Goal: Task Accomplishment & Management: Manage account settings

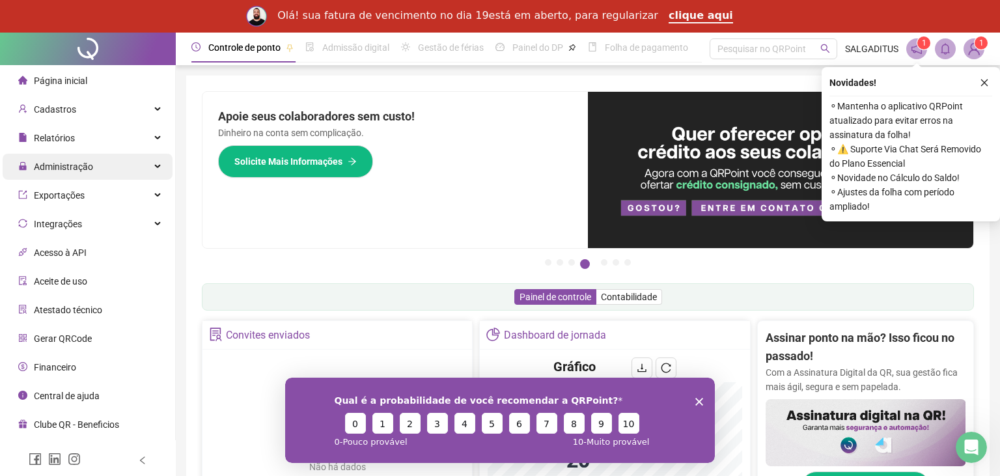
click at [100, 165] on div "Administração" at bounding box center [88, 167] width 170 height 26
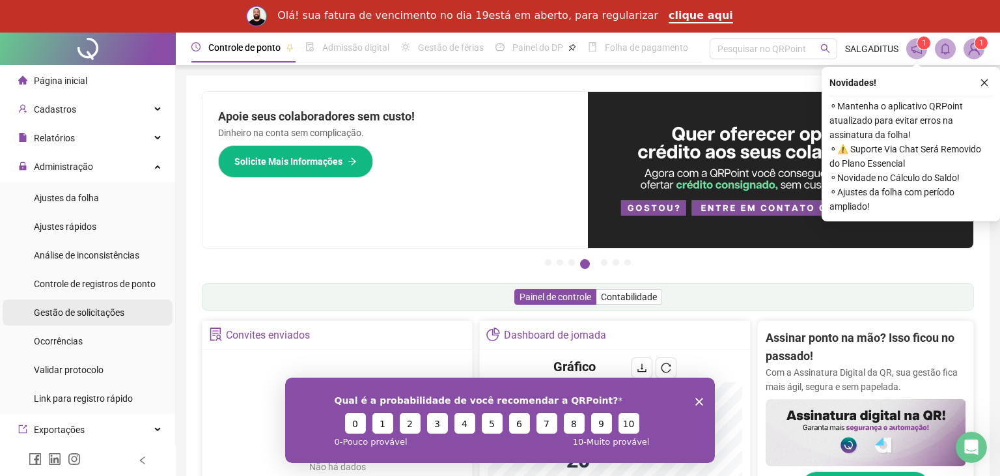
click at [73, 321] on div "Gestão de solicitações" at bounding box center [79, 312] width 90 height 26
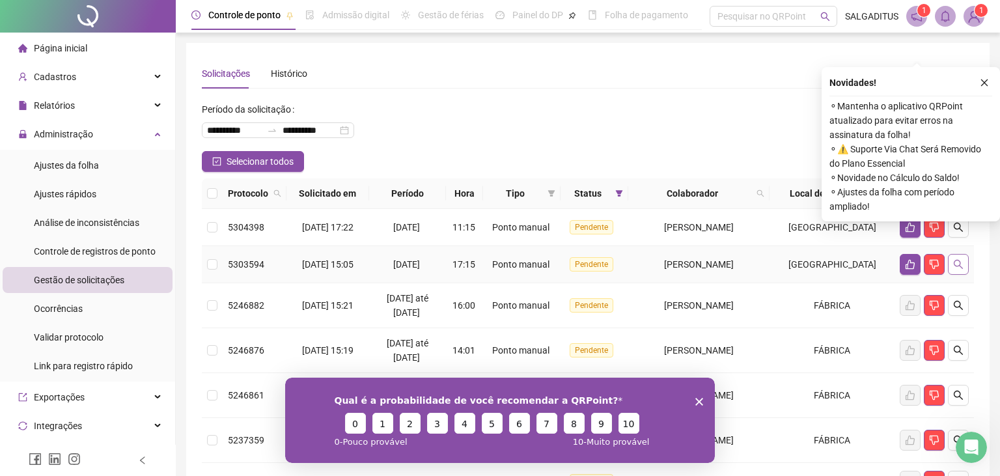
click at [956, 272] on button "button" at bounding box center [958, 264] width 21 height 21
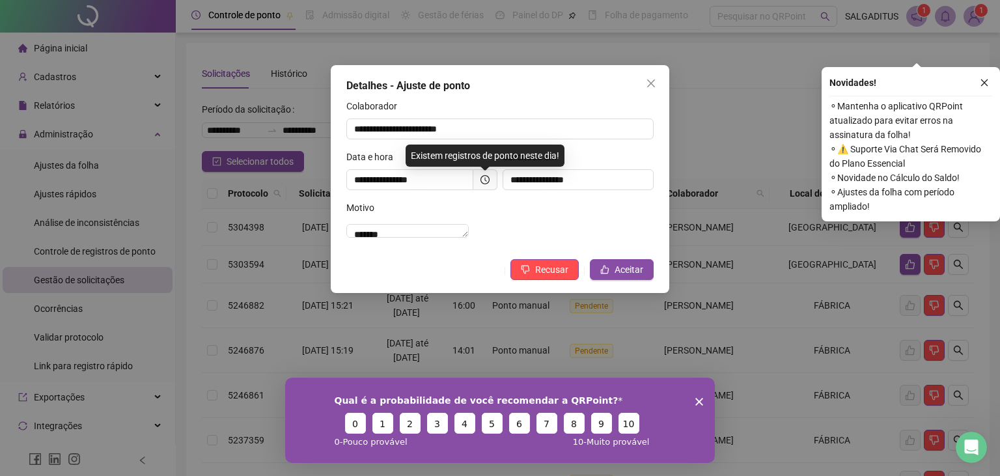
click at [482, 189] on span at bounding box center [485, 179] width 24 height 21
click at [478, 179] on span at bounding box center [485, 179] width 24 height 21
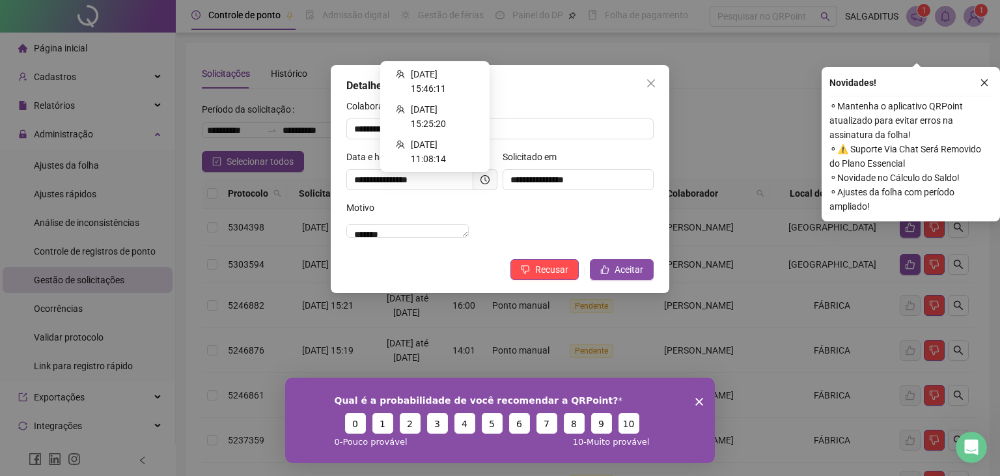
click at [484, 178] on icon "clock-circle" at bounding box center [484, 179] width 9 height 9
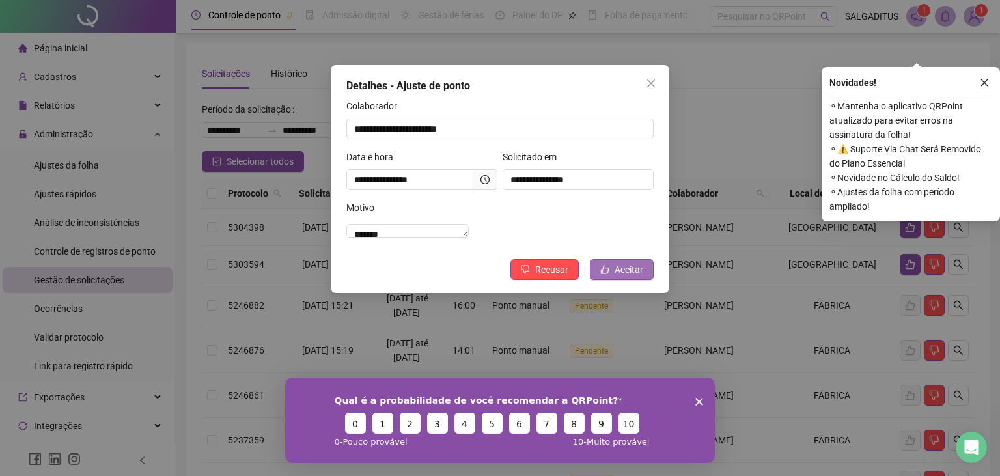
click at [629, 277] on span "Aceitar" at bounding box center [628, 269] width 29 height 14
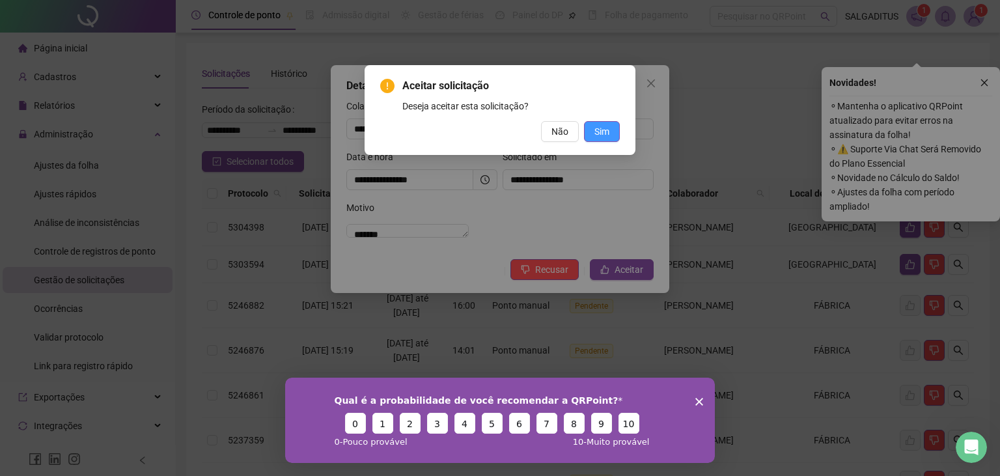
click at [600, 129] on span "Sim" at bounding box center [601, 131] width 15 height 14
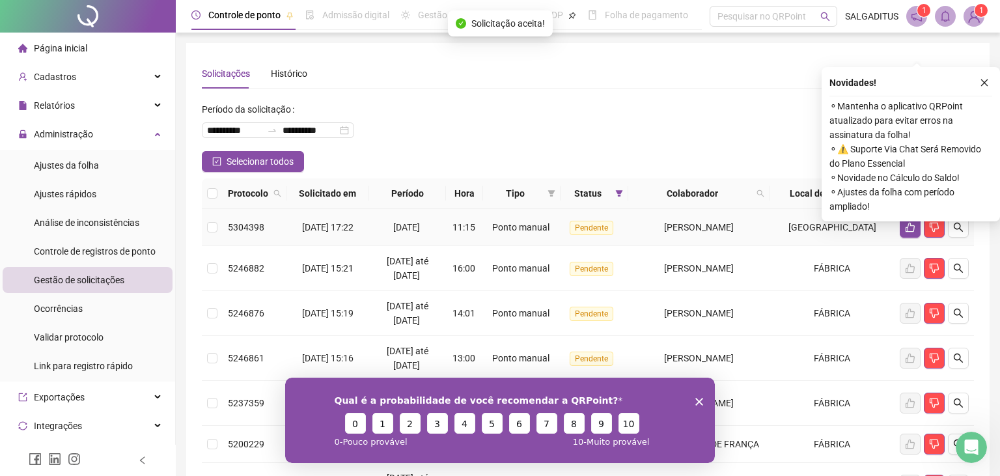
click at [959, 230] on icon "search" at bounding box center [958, 227] width 10 height 10
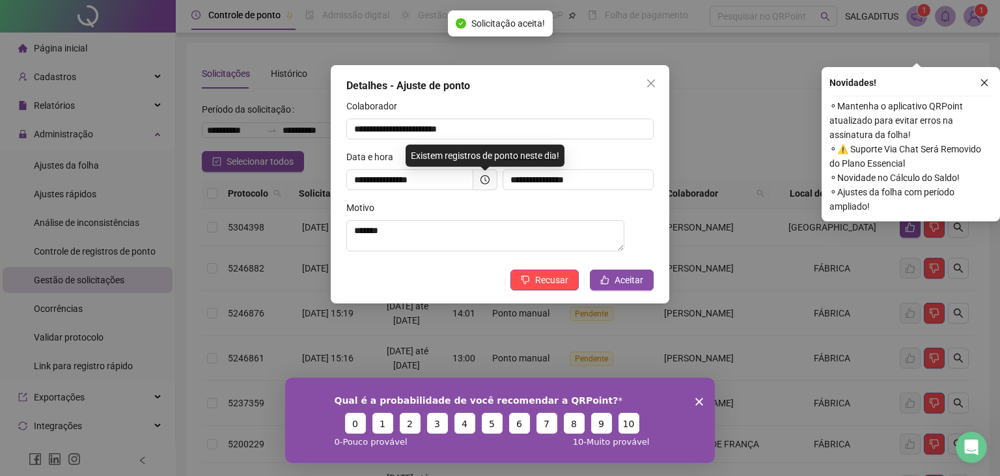
click at [480, 186] on span at bounding box center [485, 179] width 24 height 21
click at [497, 180] on div "**********" at bounding box center [422, 175] width 156 height 51
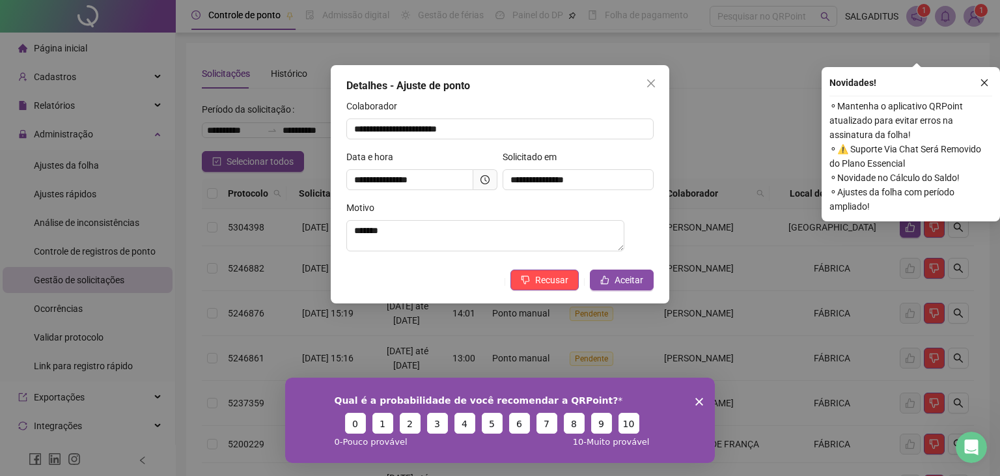
click at [478, 179] on span at bounding box center [485, 179] width 24 height 21
click at [486, 178] on icon "clock-circle" at bounding box center [484, 179] width 9 height 9
click at [635, 281] on span "Aceitar" at bounding box center [628, 280] width 29 height 14
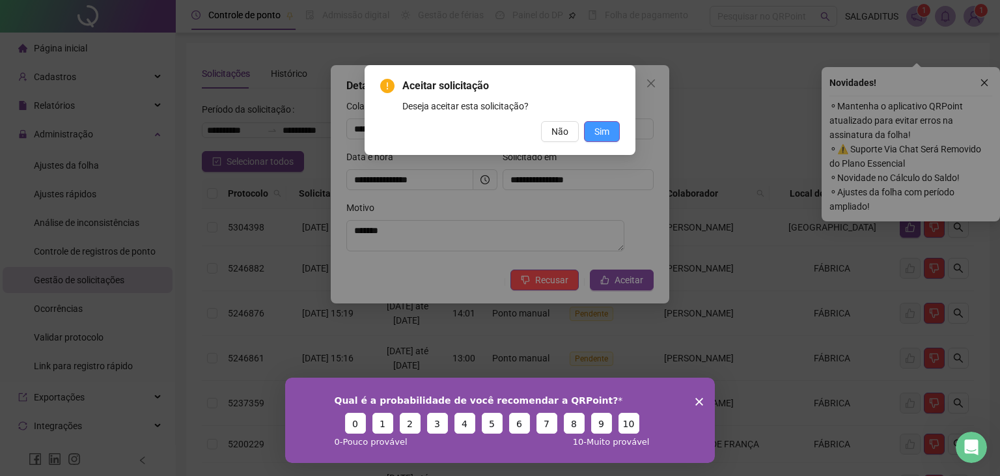
click at [585, 133] on button "Sim" at bounding box center [602, 131] width 36 height 21
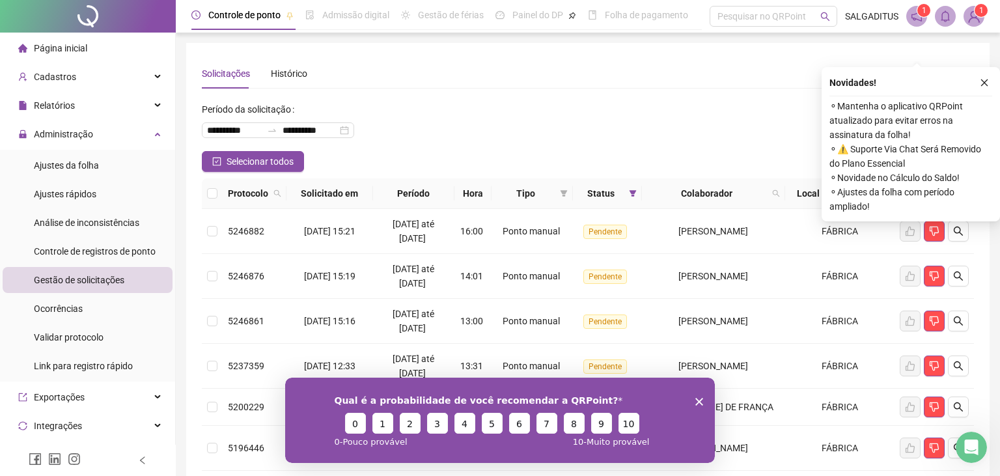
click at [523, 146] on div "**********" at bounding box center [588, 125] width 772 height 52
